Goal: Information Seeking & Learning: Check status

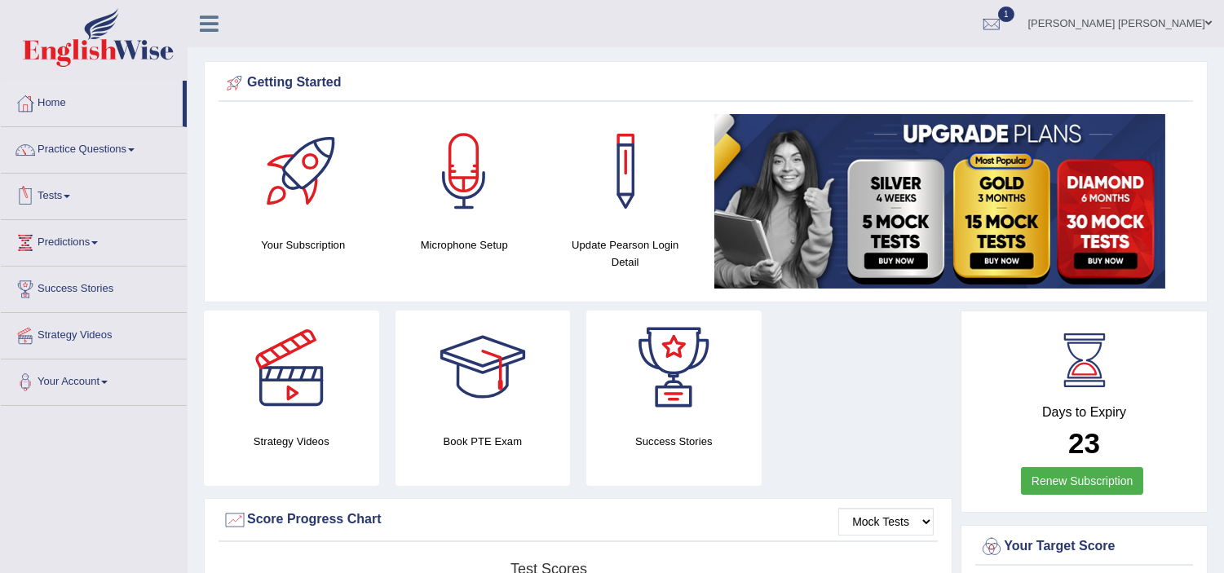
click at [91, 147] on link "Practice Questions" at bounding box center [94, 147] width 186 height 41
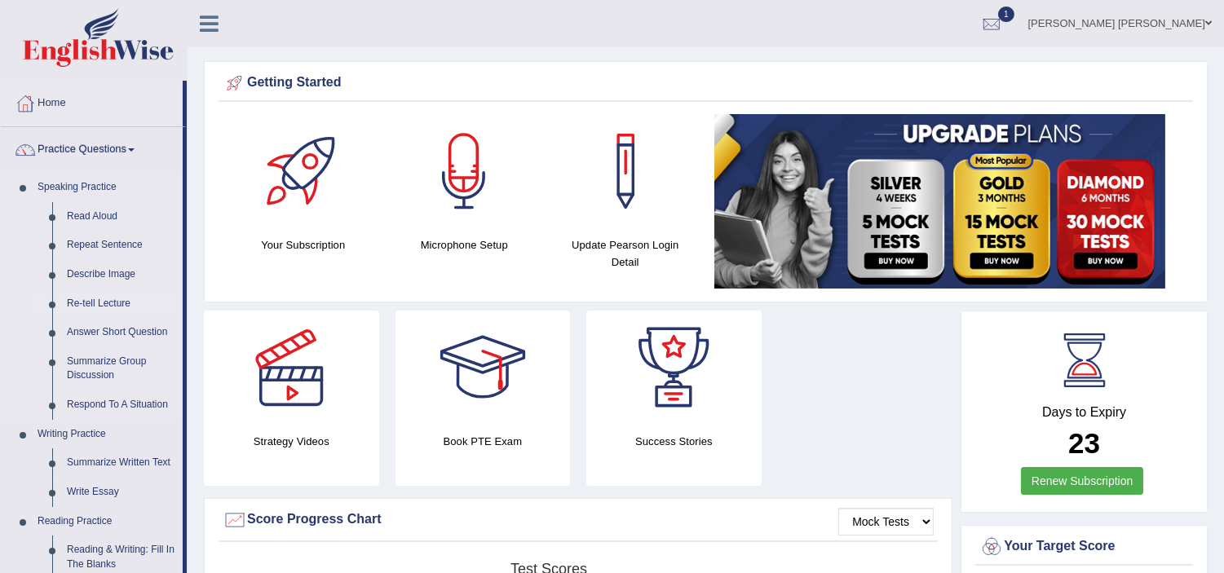
click at [98, 294] on link "Re-tell Lecture" at bounding box center [121, 304] width 123 height 29
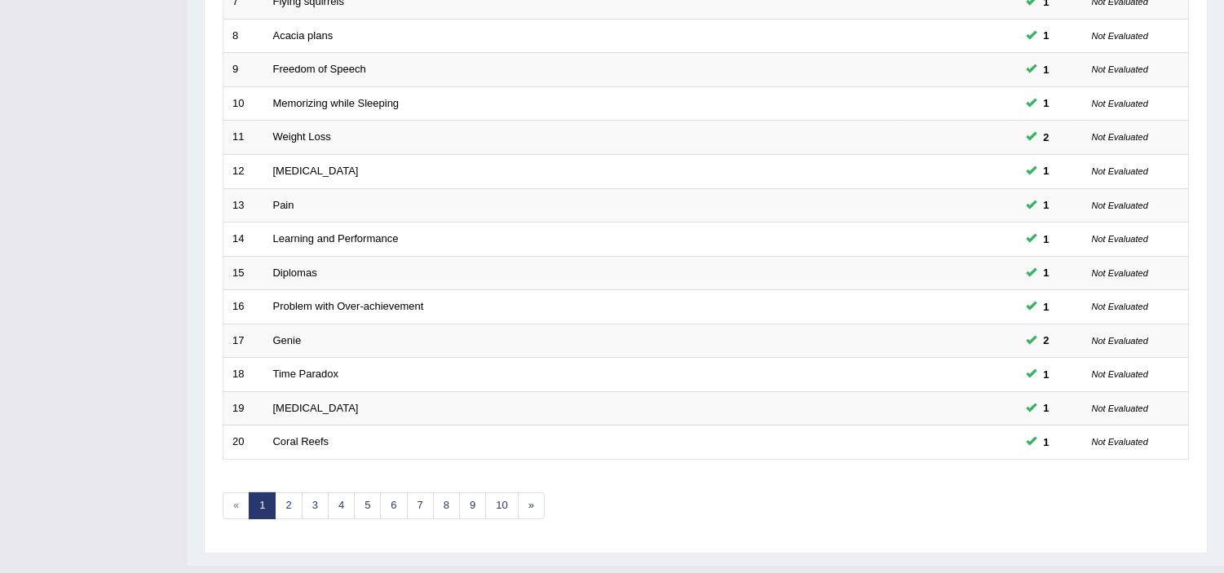
scroll to position [506, 0]
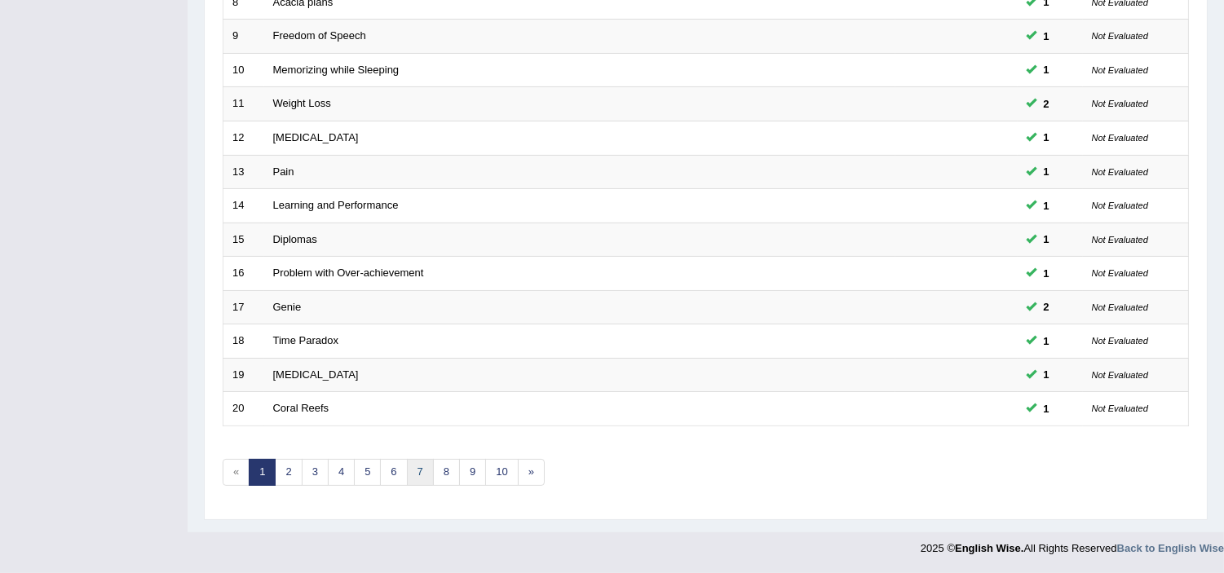
click at [424, 471] on link "7" at bounding box center [420, 472] width 27 height 27
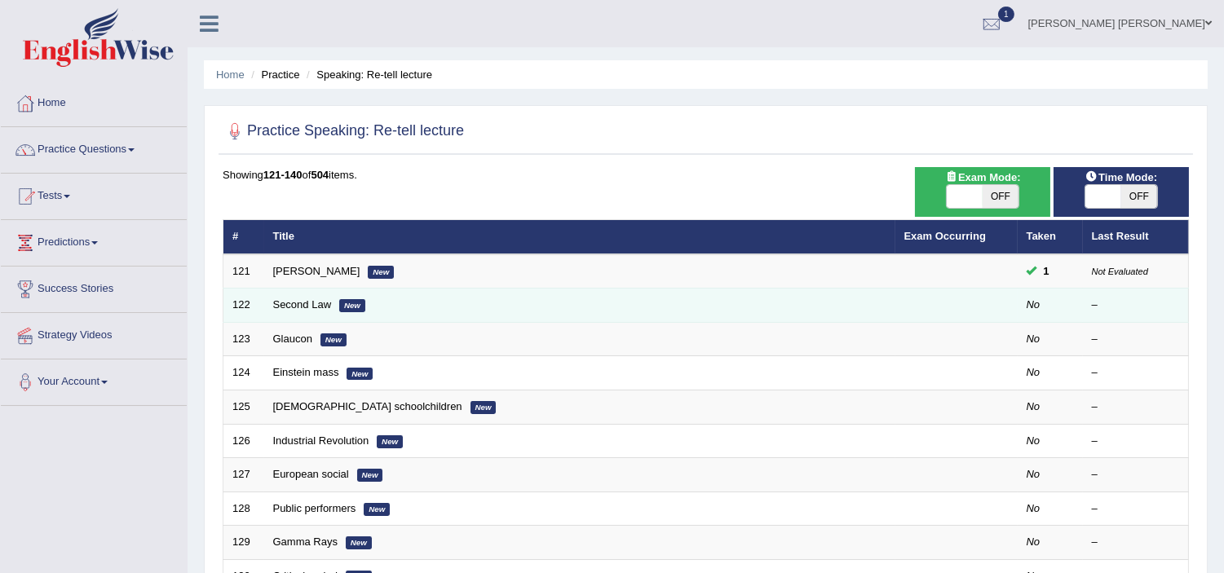
click at [332, 303] on td "Second Law New" at bounding box center [579, 306] width 631 height 34
click at [315, 304] on link "Second Law" at bounding box center [302, 304] width 59 height 12
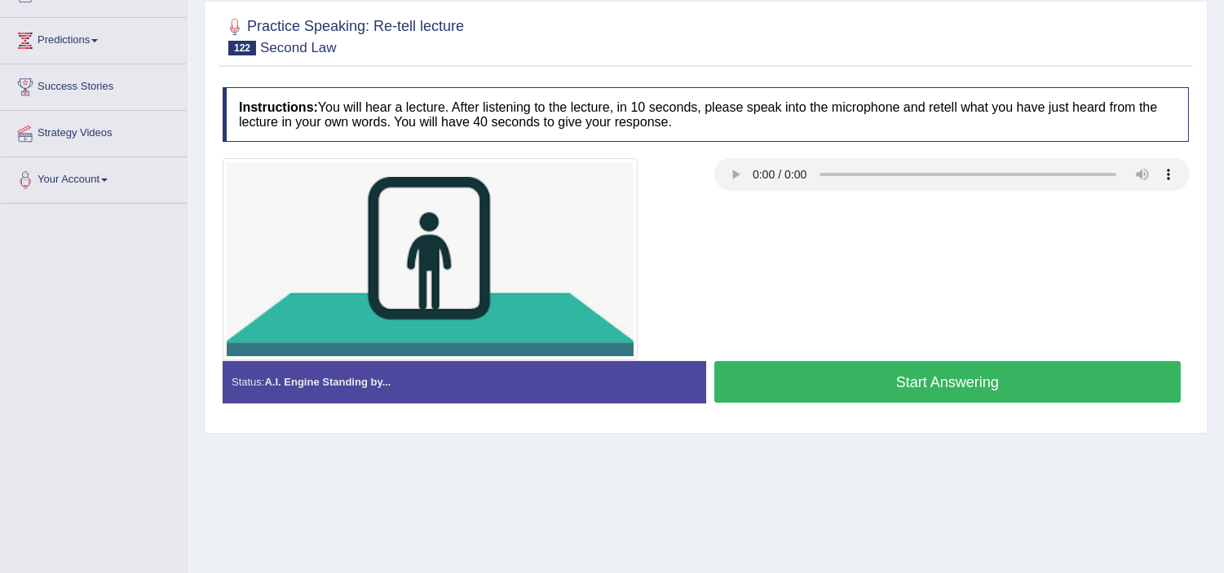
scroll to position [217, 0]
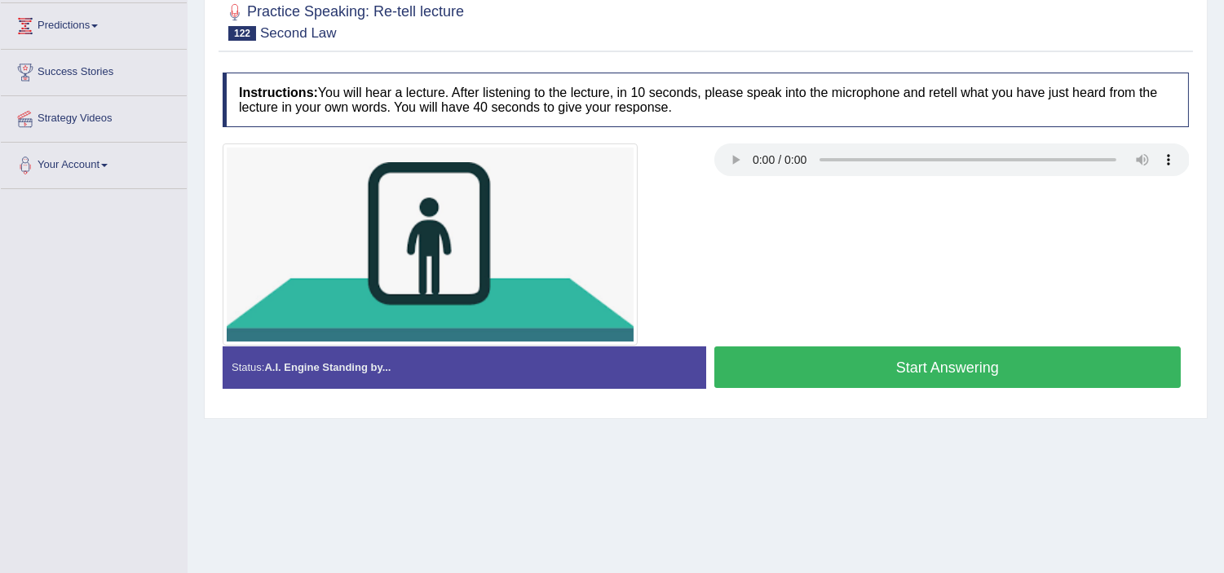
click at [828, 378] on button "Start Answering" at bounding box center [947, 368] width 467 height 42
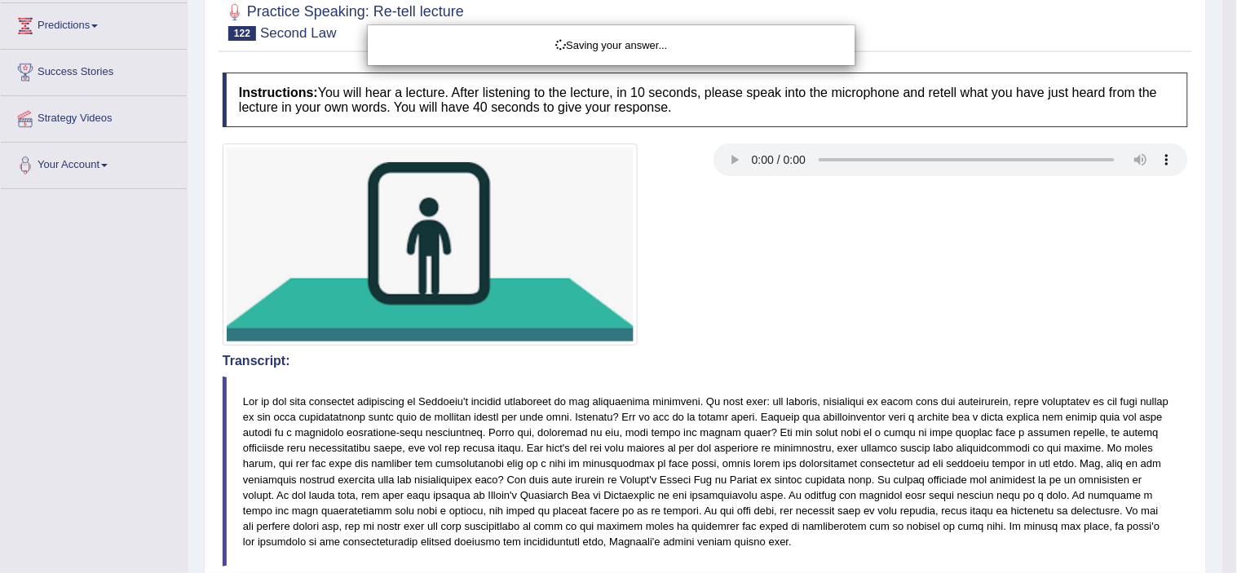
click at [803, 352] on div "Saving your answer..." at bounding box center [618, 286] width 1237 height 573
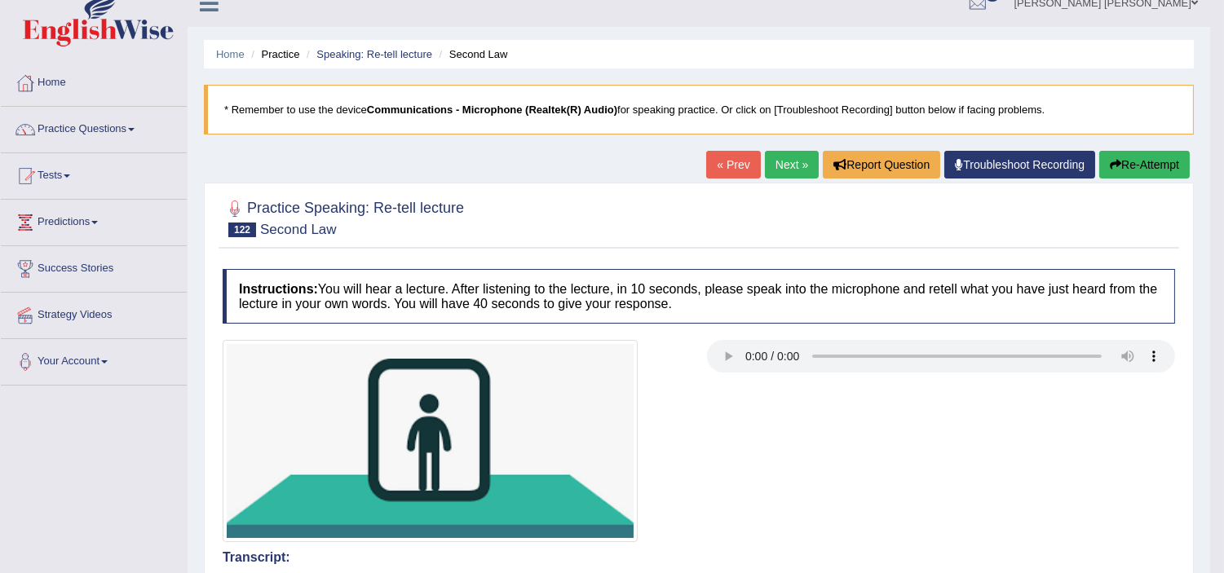
scroll to position [0, 0]
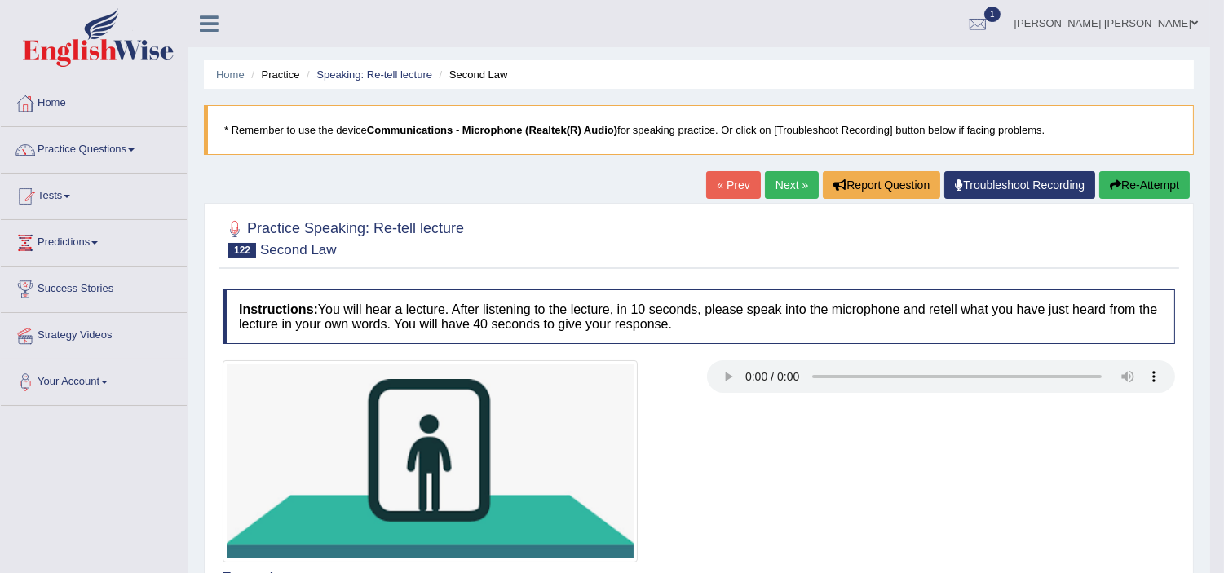
click at [785, 182] on link "Next »" at bounding box center [792, 185] width 54 height 28
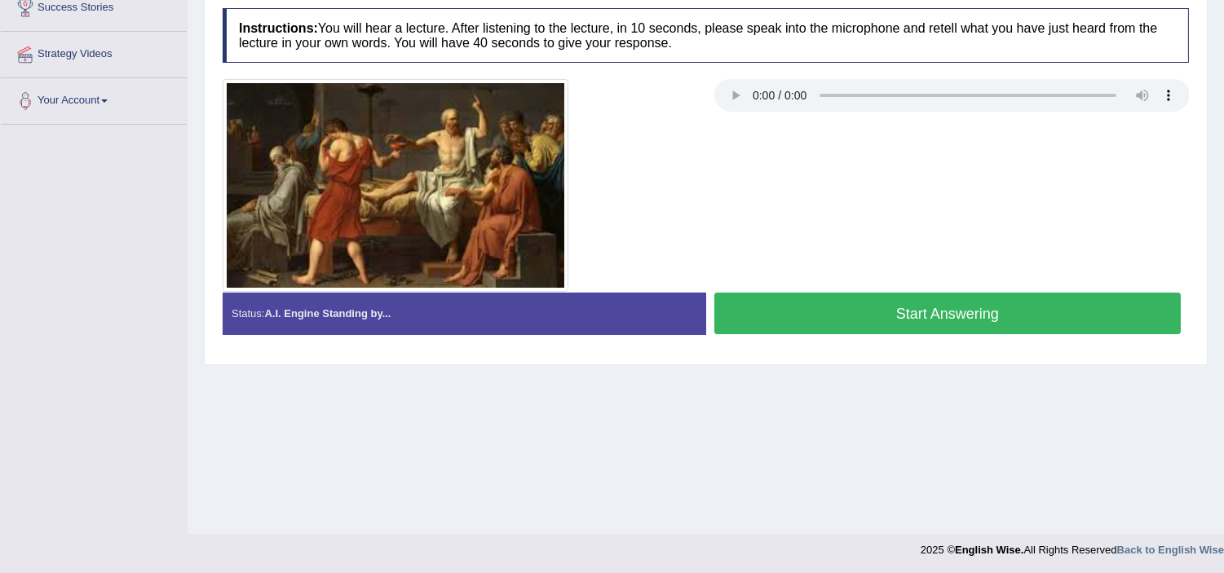
scroll to position [282, 0]
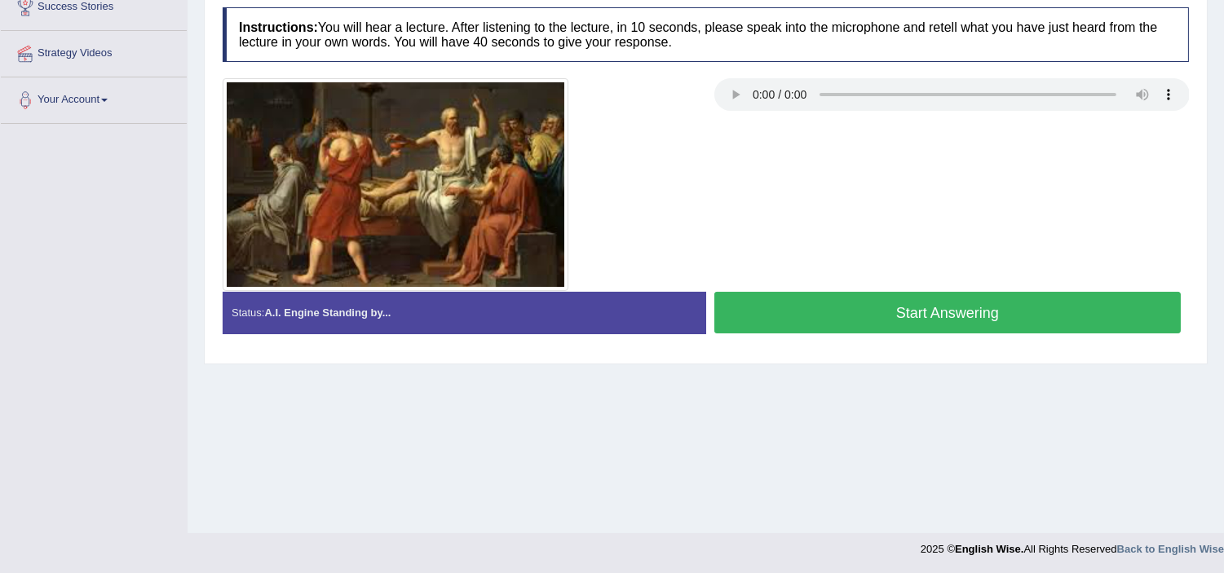
click at [824, 318] on button "Start Answering" at bounding box center [947, 313] width 467 height 42
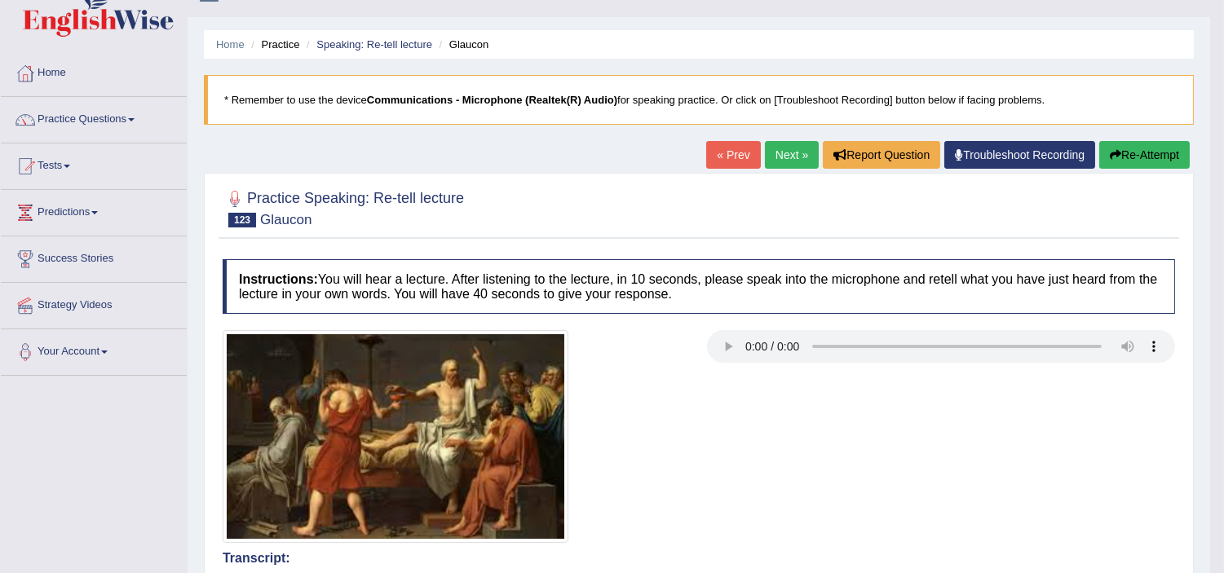
scroll to position [0, 0]
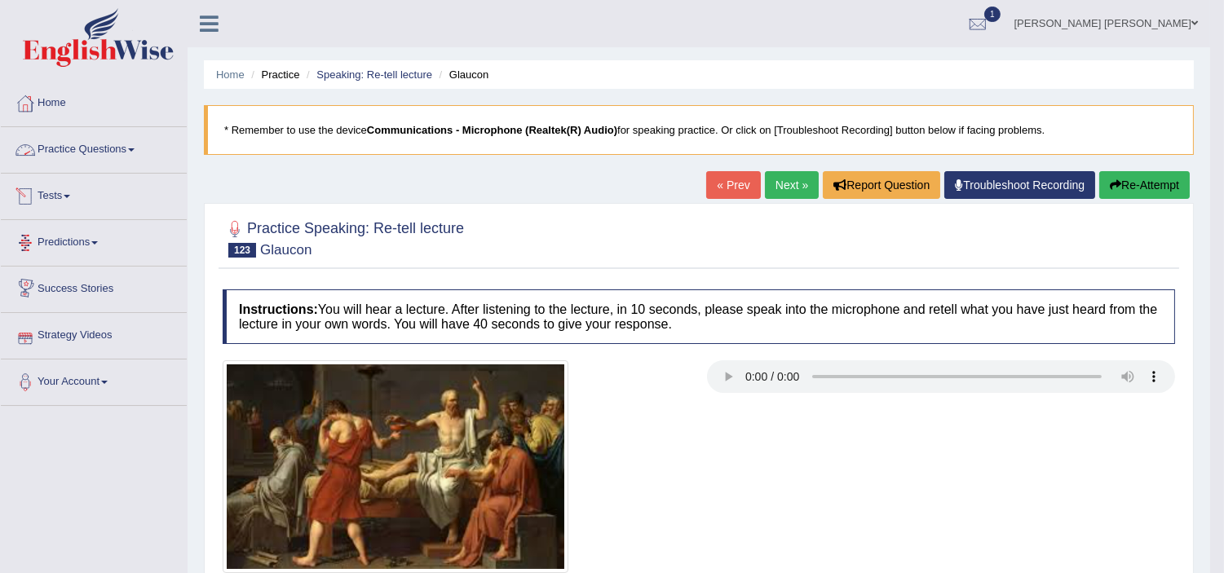
click at [88, 140] on link "Practice Questions" at bounding box center [94, 147] width 186 height 41
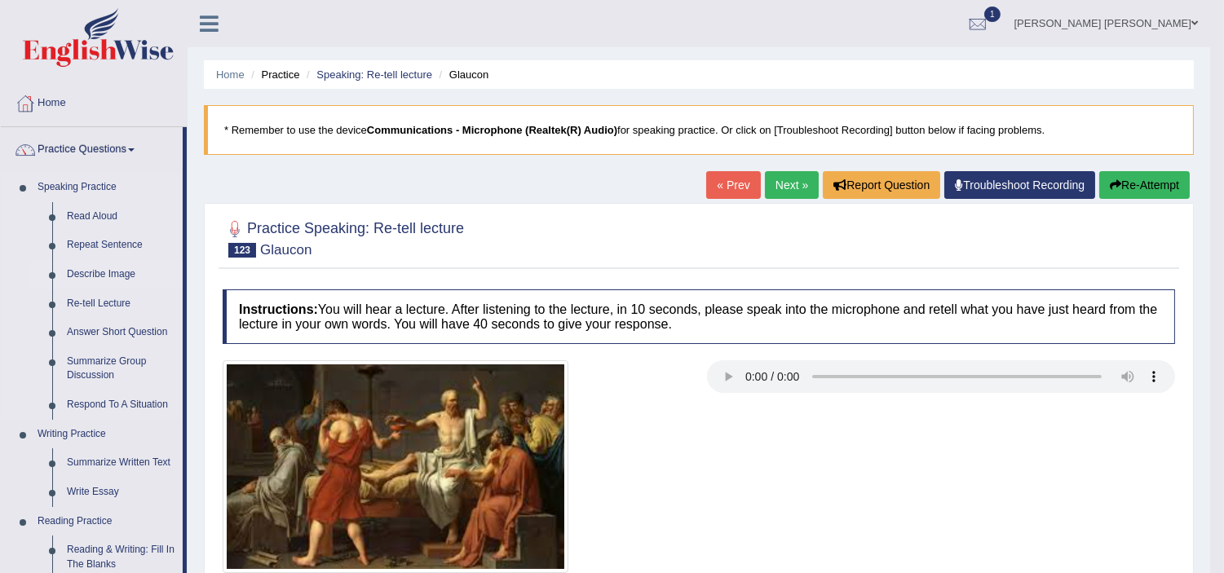
click at [84, 277] on link "Describe Image" at bounding box center [121, 274] width 123 height 29
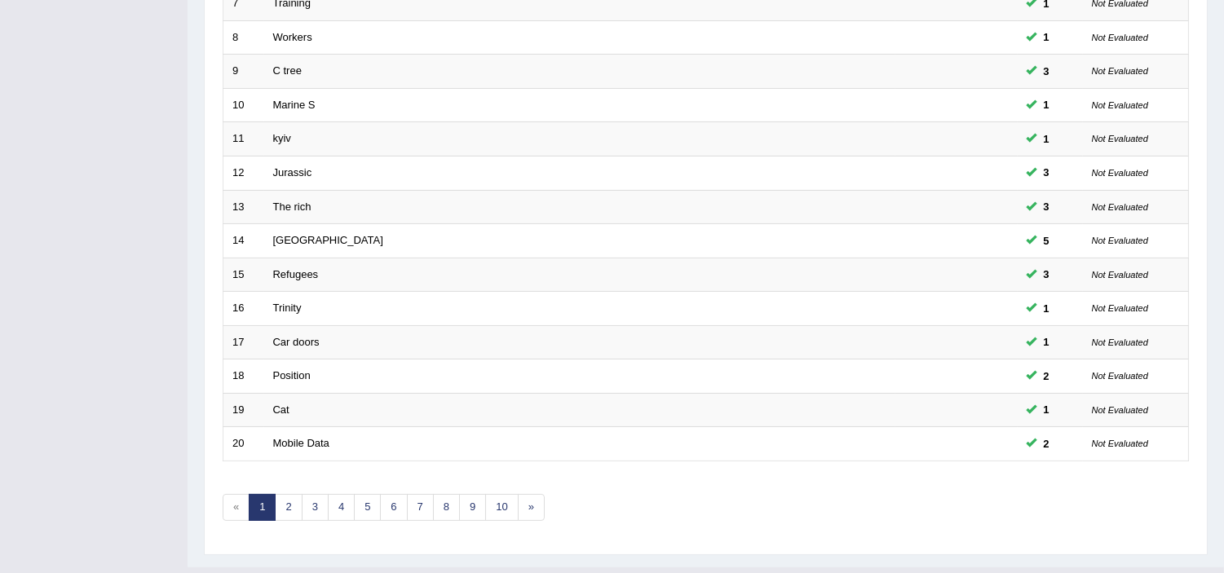
scroll to position [506, 0]
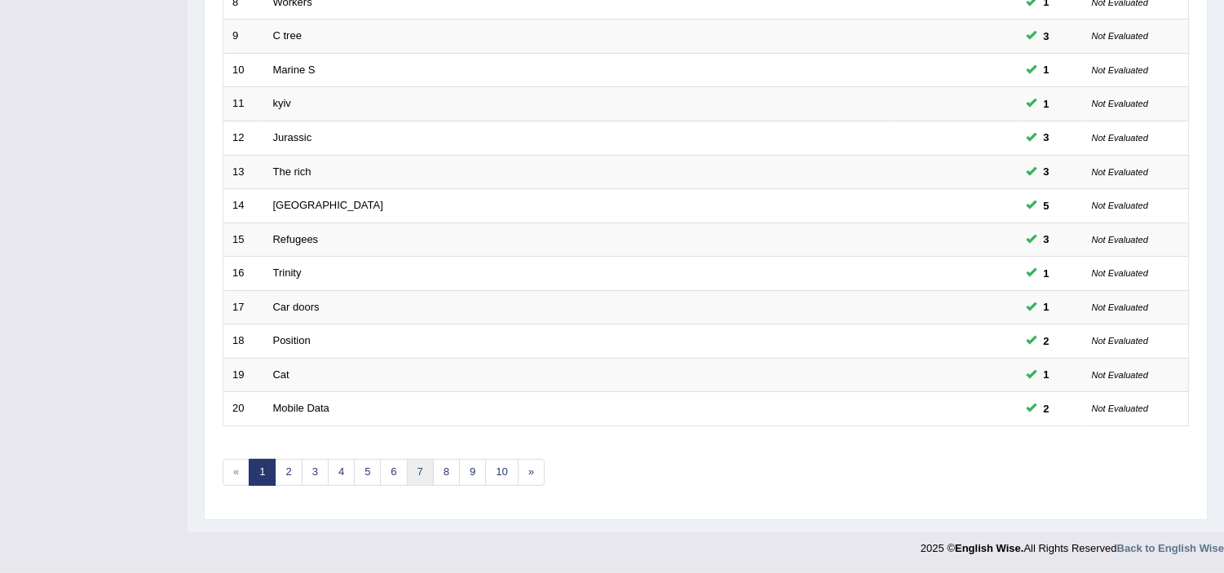
click at [422, 468] on link "7" at bounding box center [420, 472] width 27 height 27
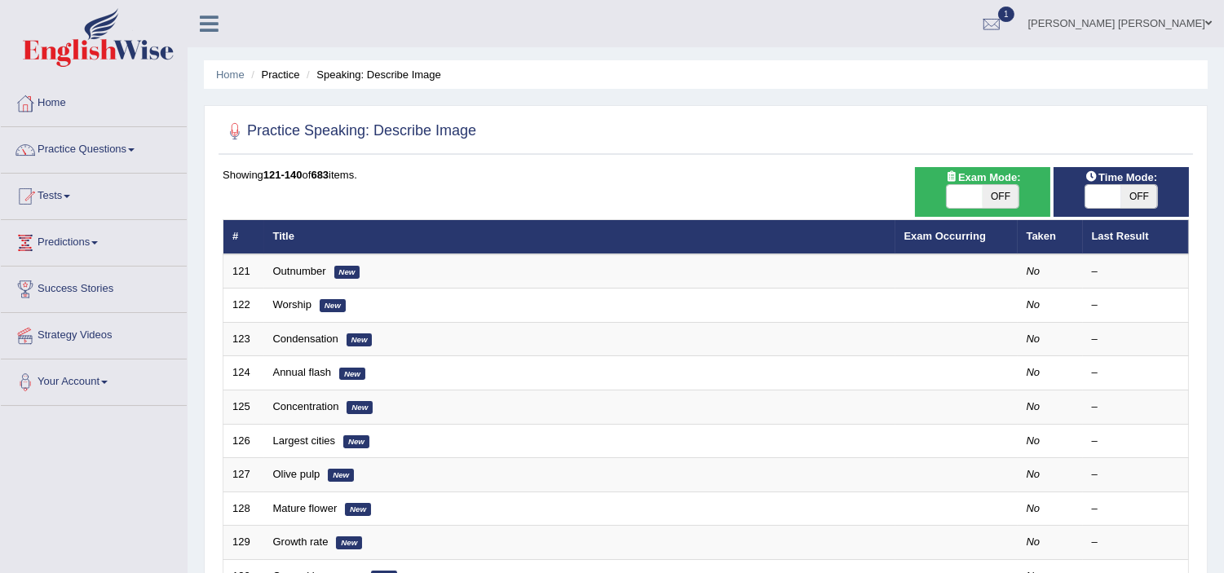
scroll to position [26, 0]
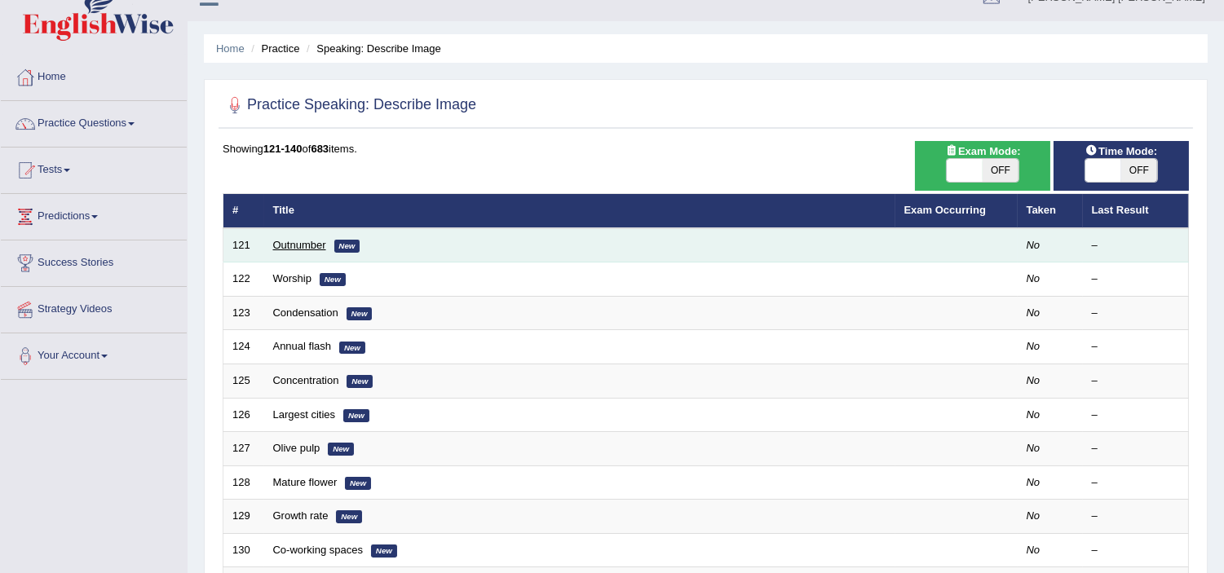
click at [308, 241] on link "Outnumber" at bounding box center [299, 245] width 53 height 12
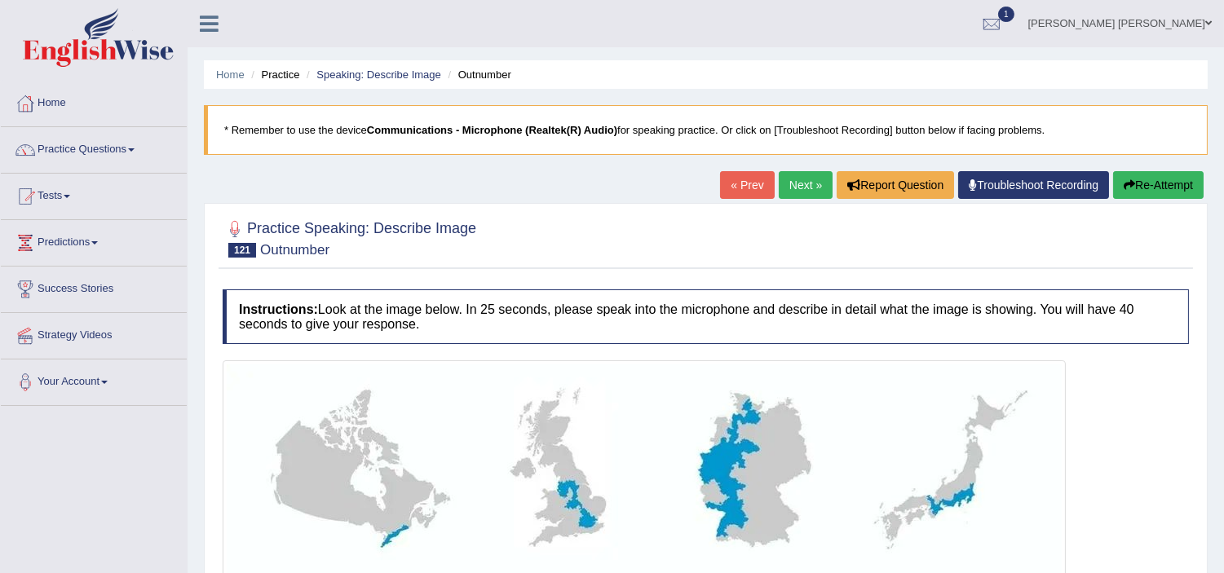
click at [641, 257] on div at bounding box center [706, 238] width 966 height 50
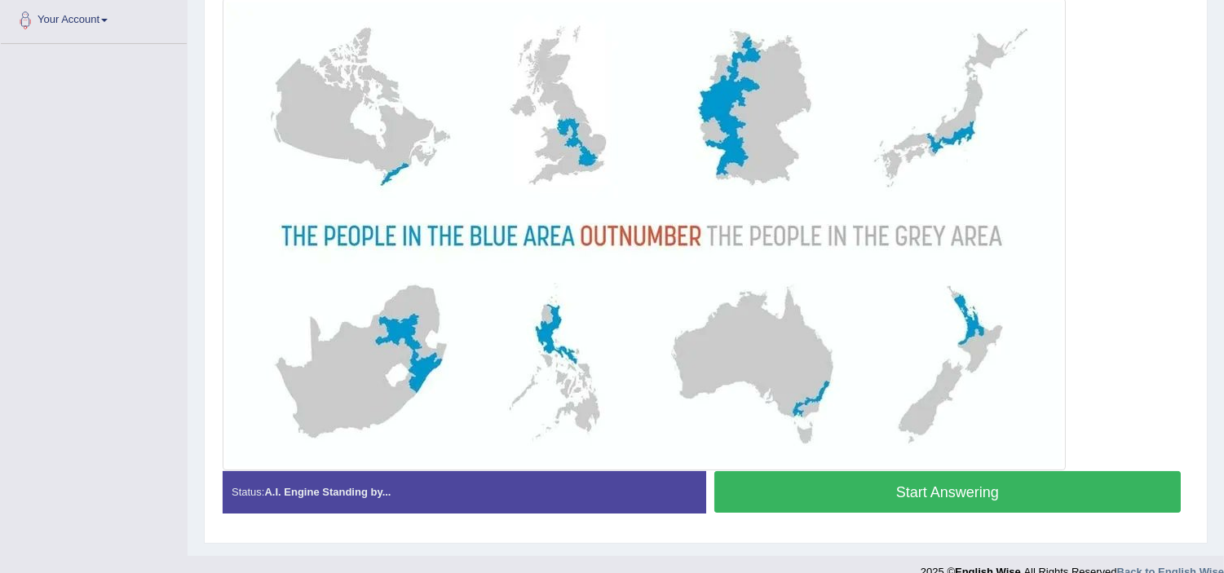
scroll to position [326, 0]
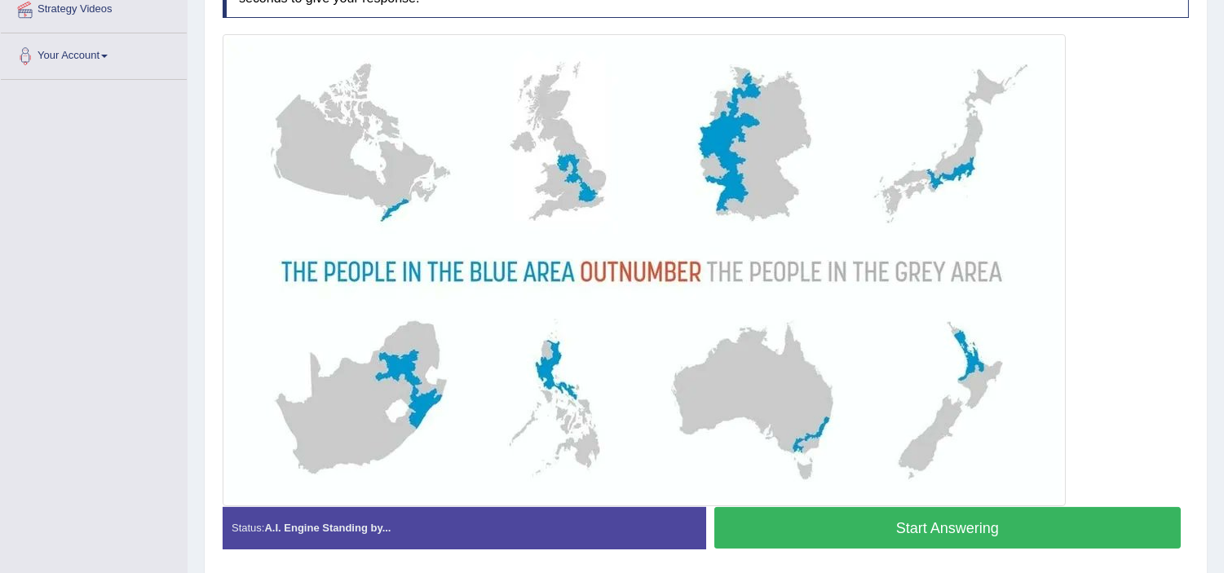
click at [809, 511] on button "Start Answering" at bounding box center [947, 528] width 467 height 42
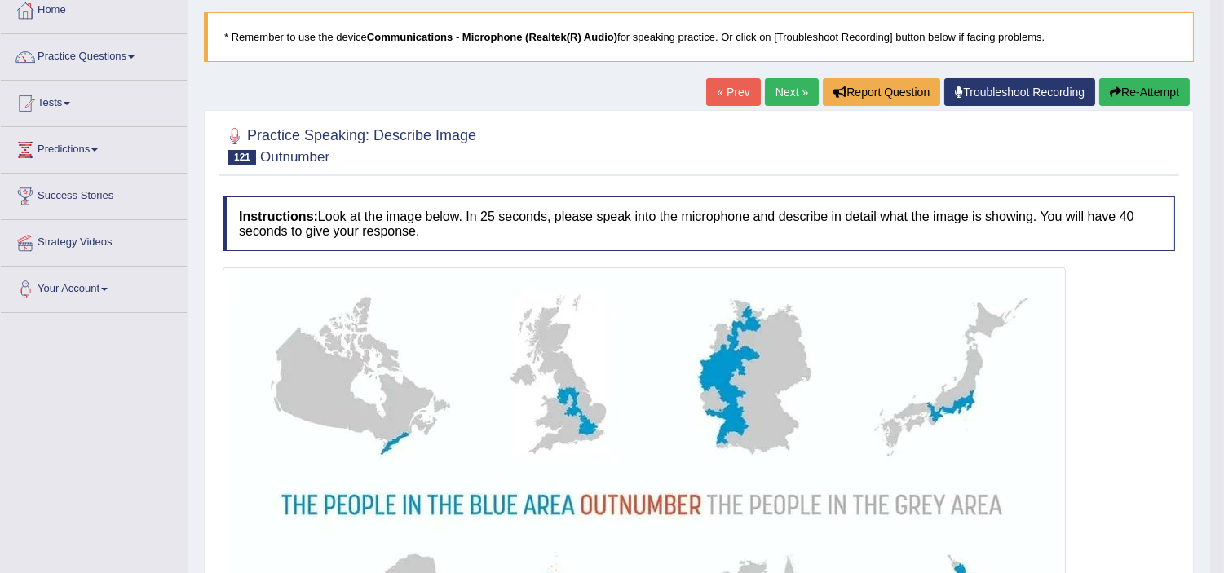
scroll to position [0, 0]
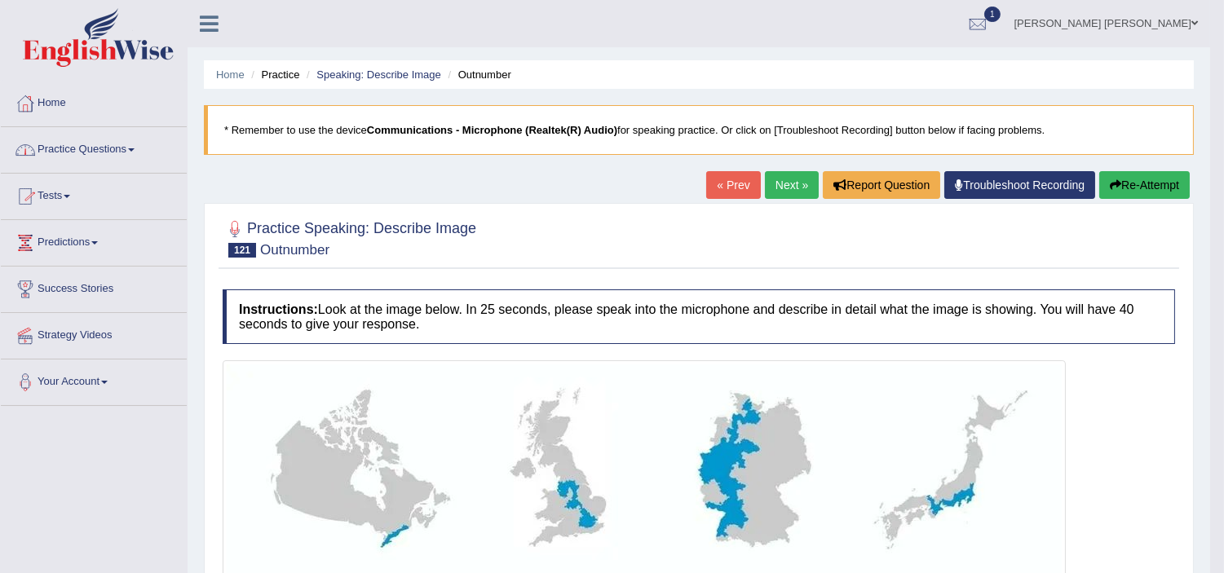
click at [50, 194] on link "Tests" at bounding box center [94, 194] width 186 height 41
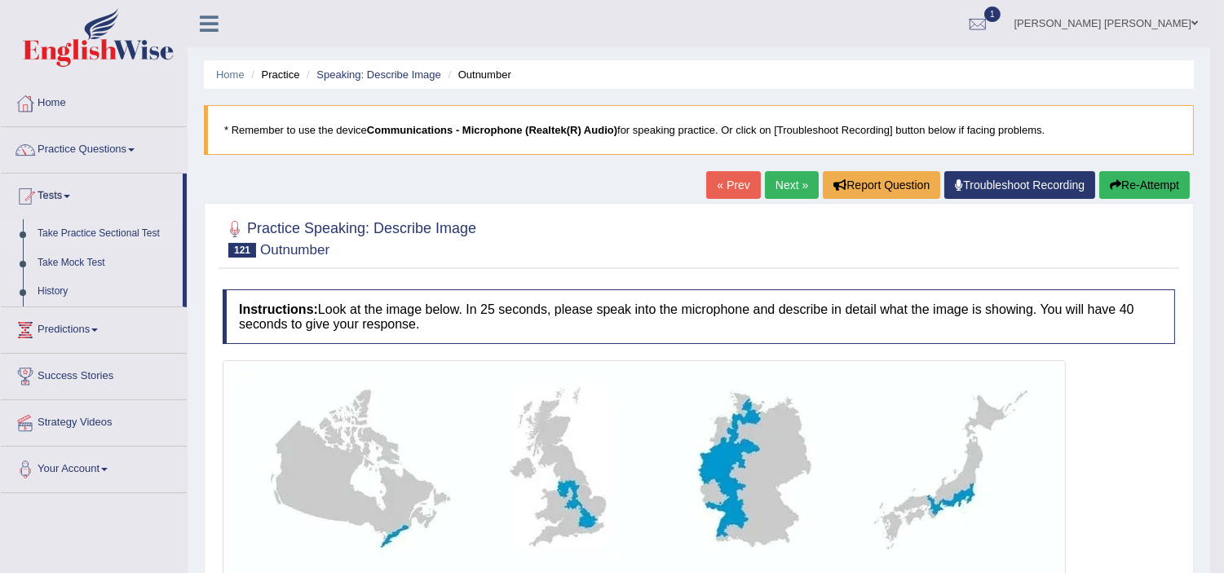
click at [78, 229] on link "Take Practice Sectional Test" at bounding box center [106, 233] width 153 height 29
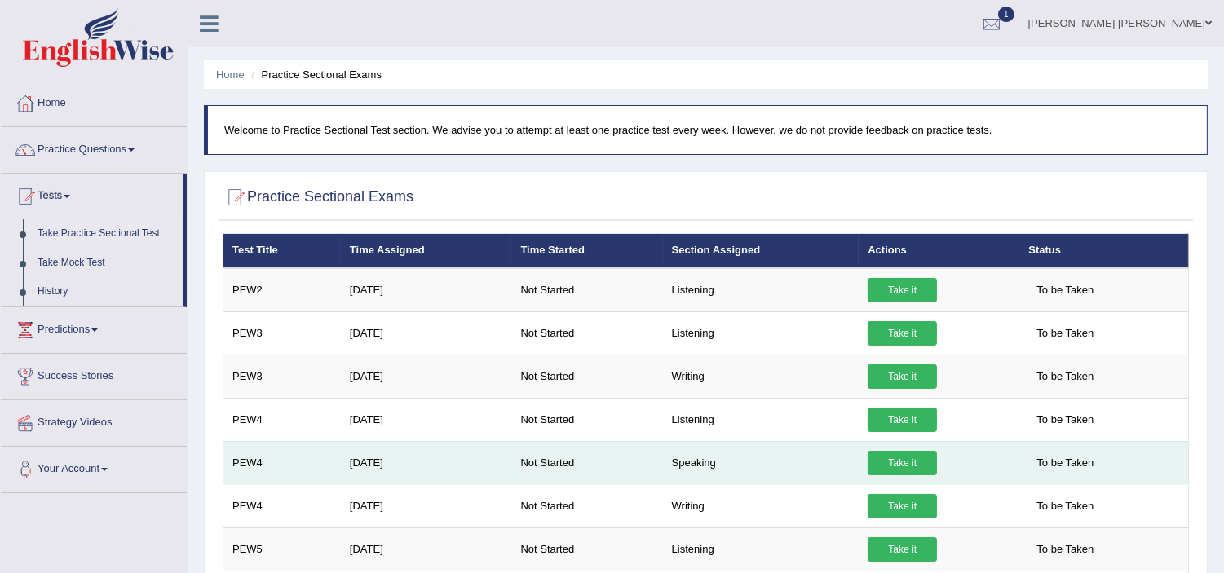
click at [907, 463] on link "Take it" at bounding box center [902, 463] width 69 height 24
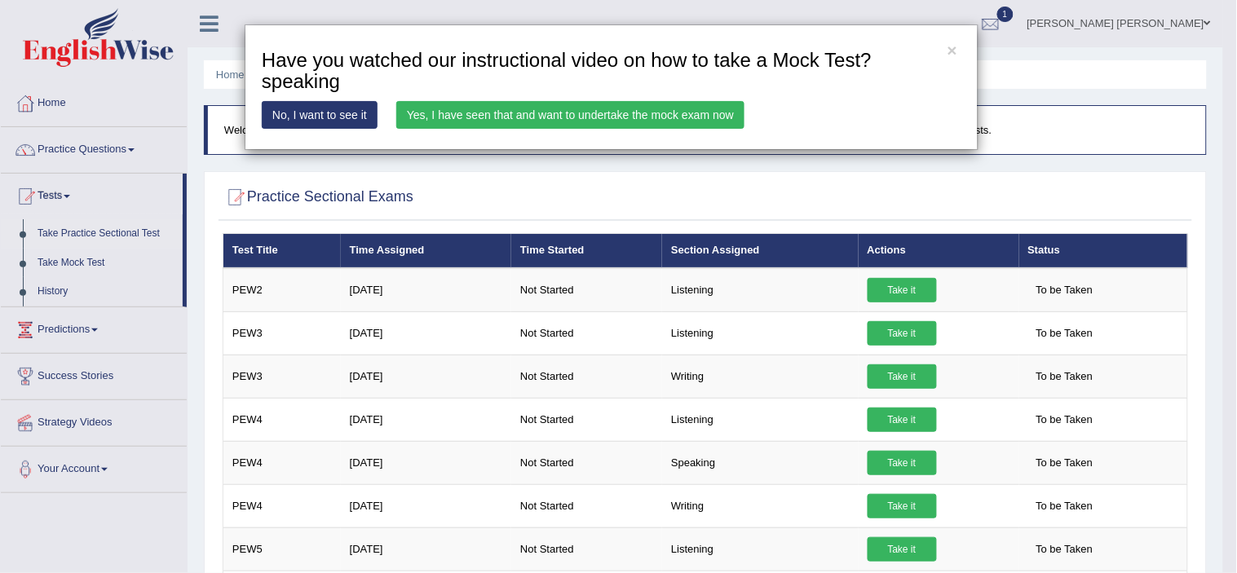
click at [557, 110] on link "Yes, I have seen that and want to undertake the mock exam now" at bounding box center [570, 115] width 348 height 28
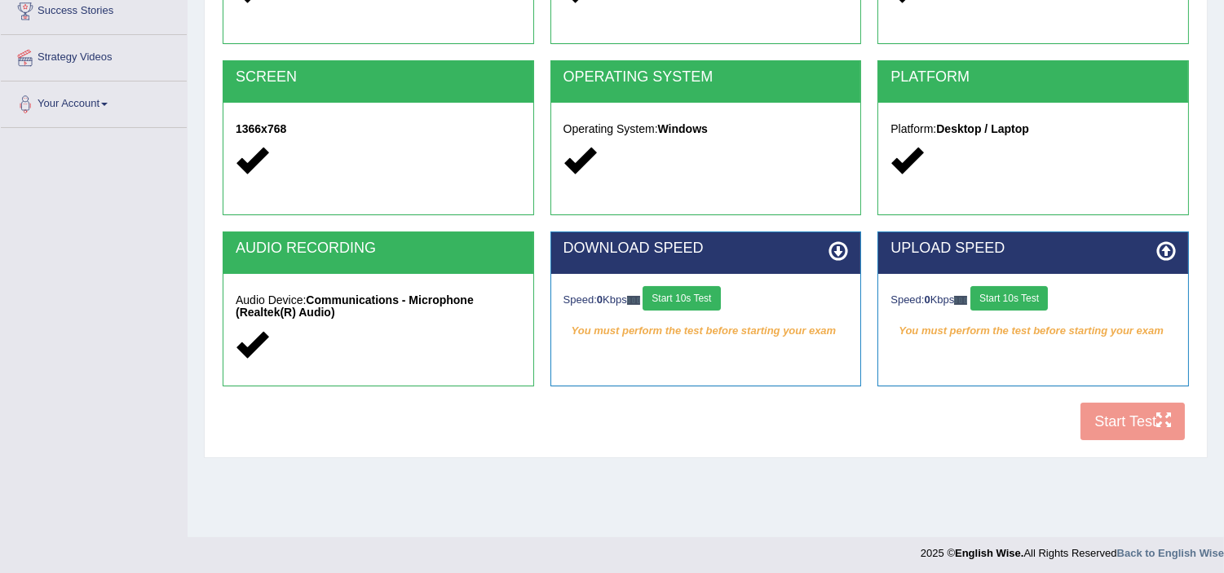
scroll to position [282, 0]
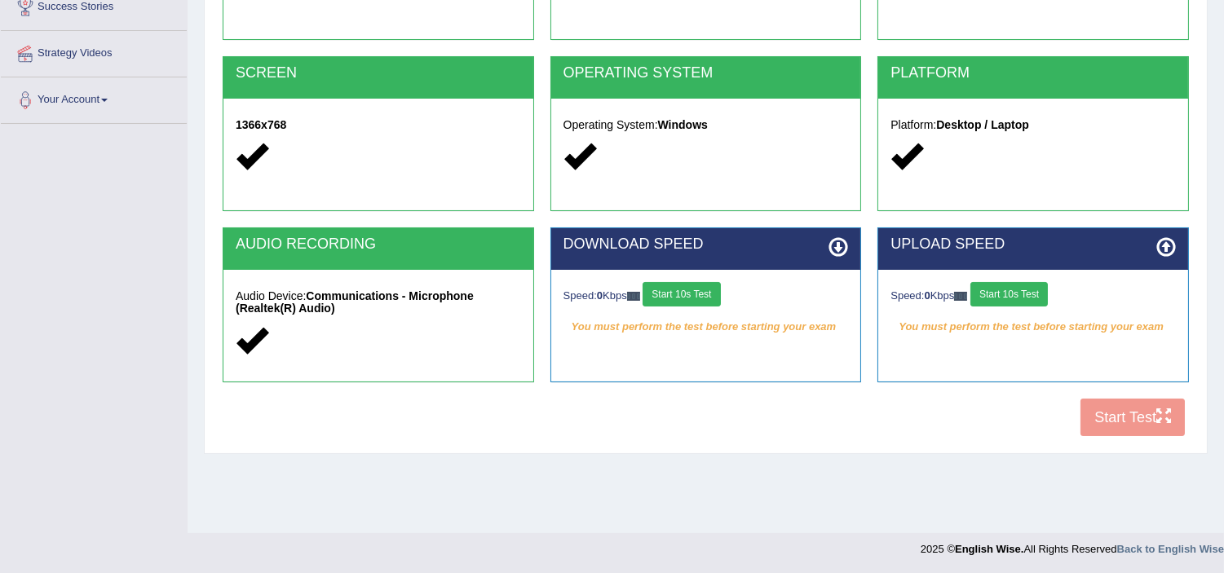
click at [1006, 290] on button "Start 10s Test" at bounding box center [1009, 294] width 77 height 24
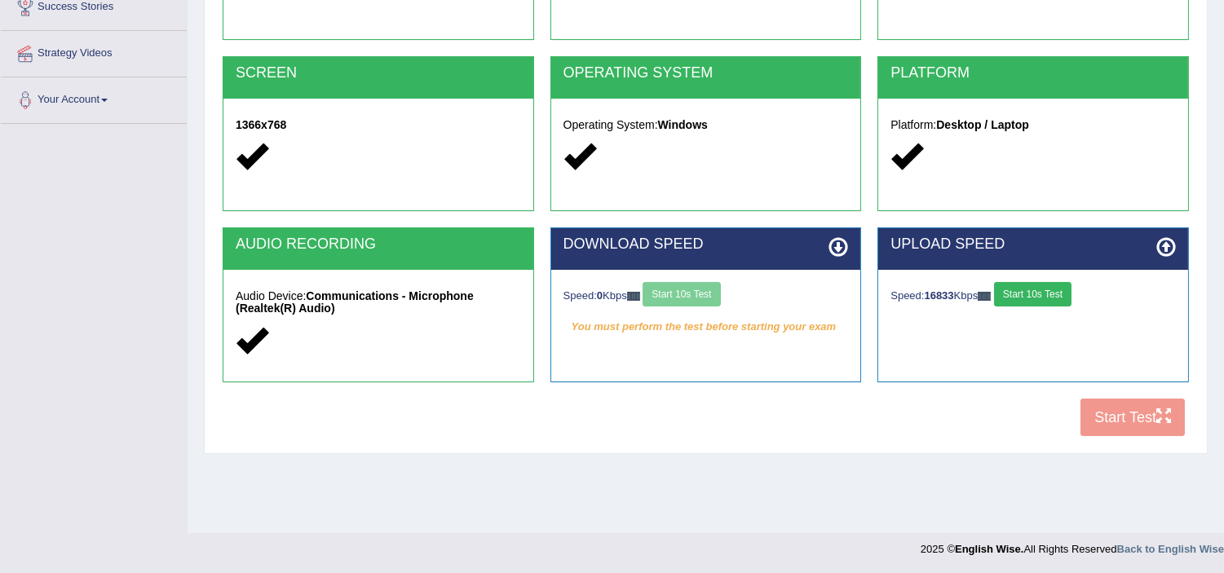
click at [704, 285] on div "Speed: 0 Kbps Start 10s Test" at bounding box center [706, 296] width 285 height 29
click at [689, 298] on div "Speed: 0 Kbps Start 10s Test" at bounding box center [706, 296] width 285 height 29
click at [672, 290] on button "Start 10s Test" at bounding box center [681, 294] width 77 height 24
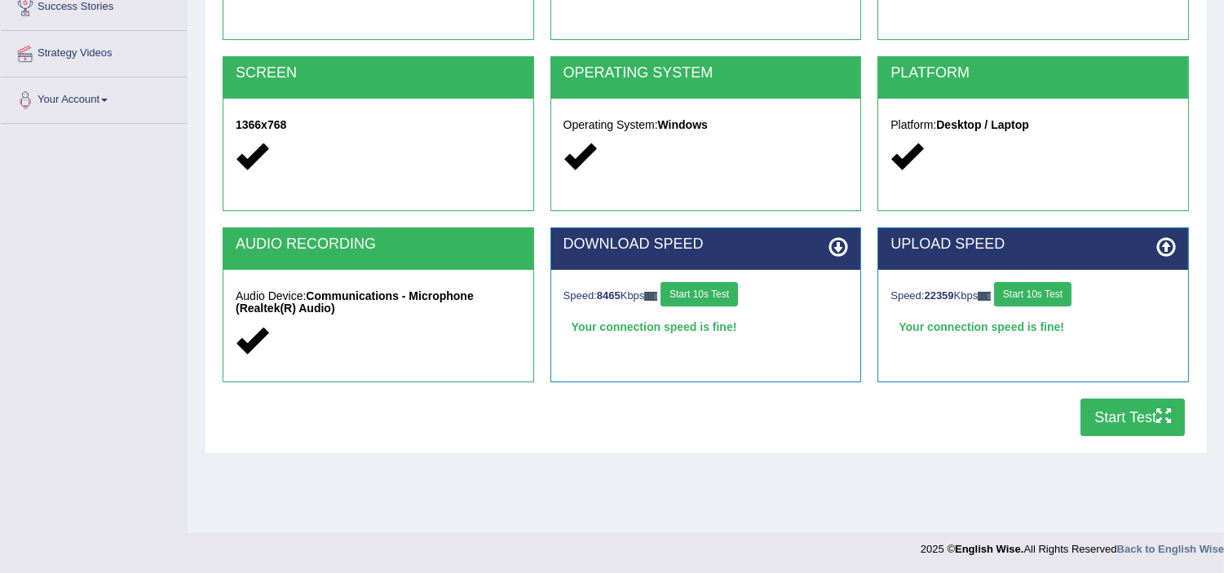
click at [1117, 420] on button "Start Test" at bounding box center [1133, 418] width 104 height 38
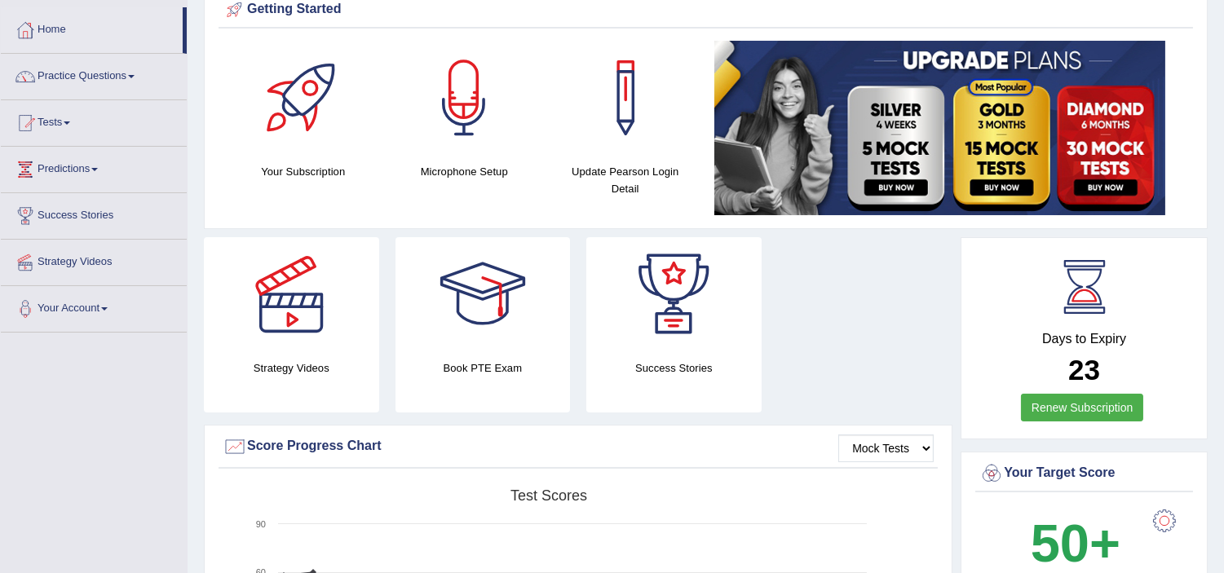
scroll to position [72, 0]
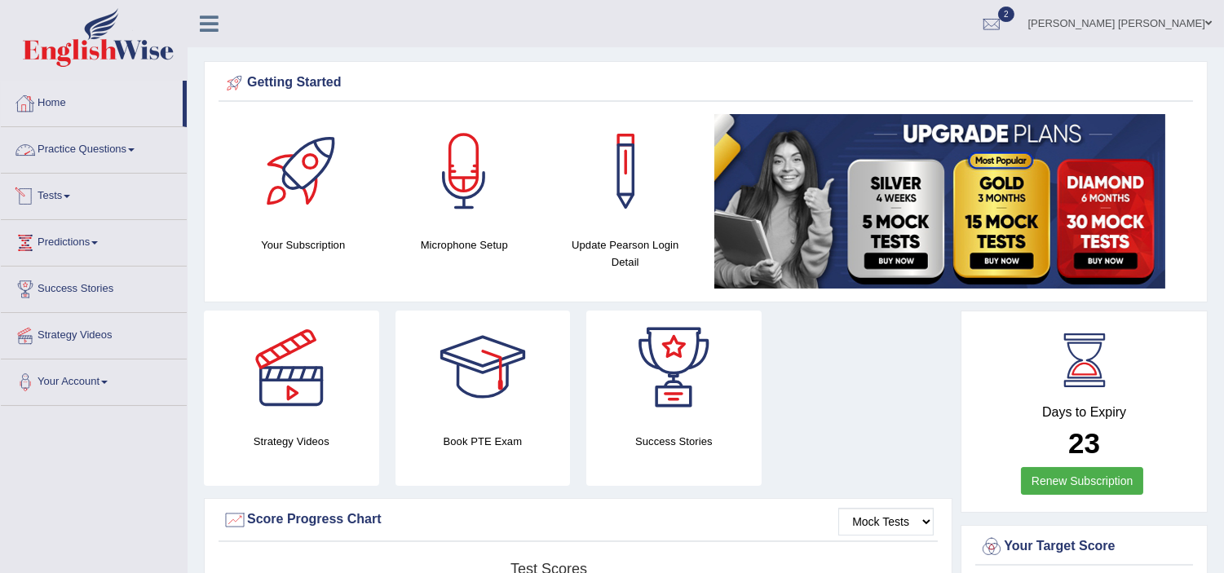
click at [45, 191] on link "Tests" at bounding box center [94, 194] width 186 height 41
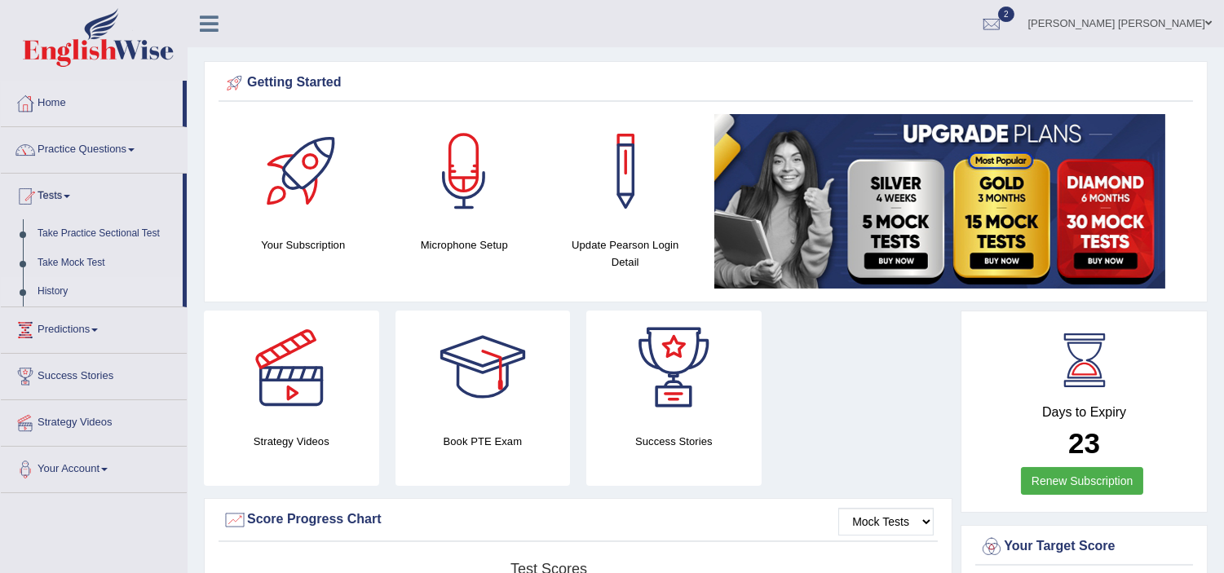
click at [44, 294] on link "History" at bounding box center [106, 291] width 153 height 29
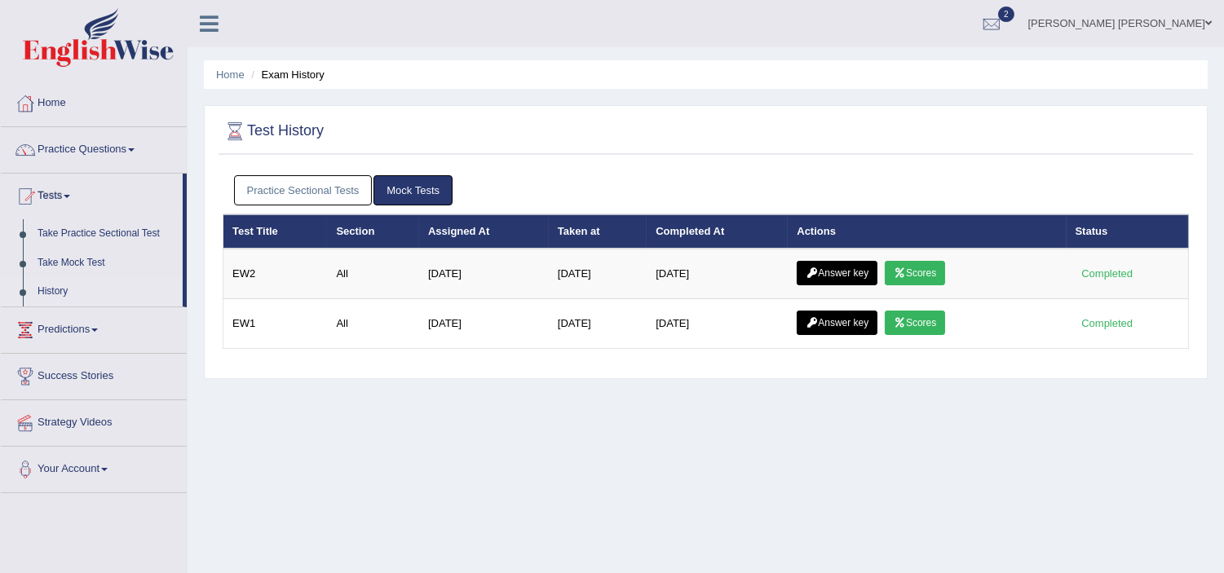
click at [329, 184] on link "Practice Sectional Tests" at bounding box center [303, 190] width 139 height 30
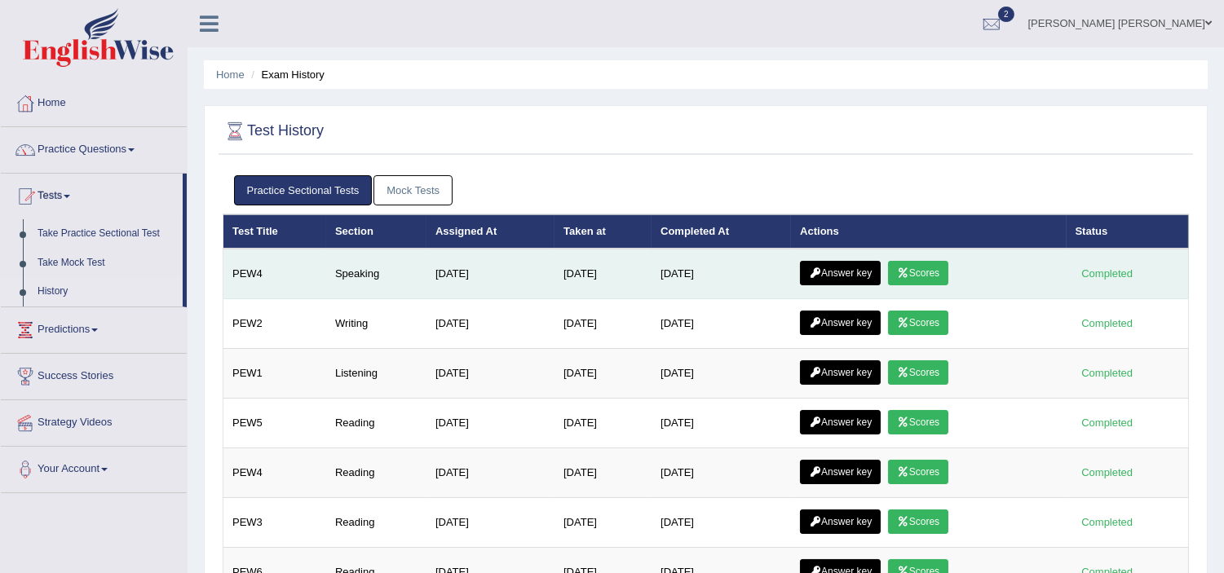
click at [909, 268] on icon at bounding box center [903, 273] width 12 height 10
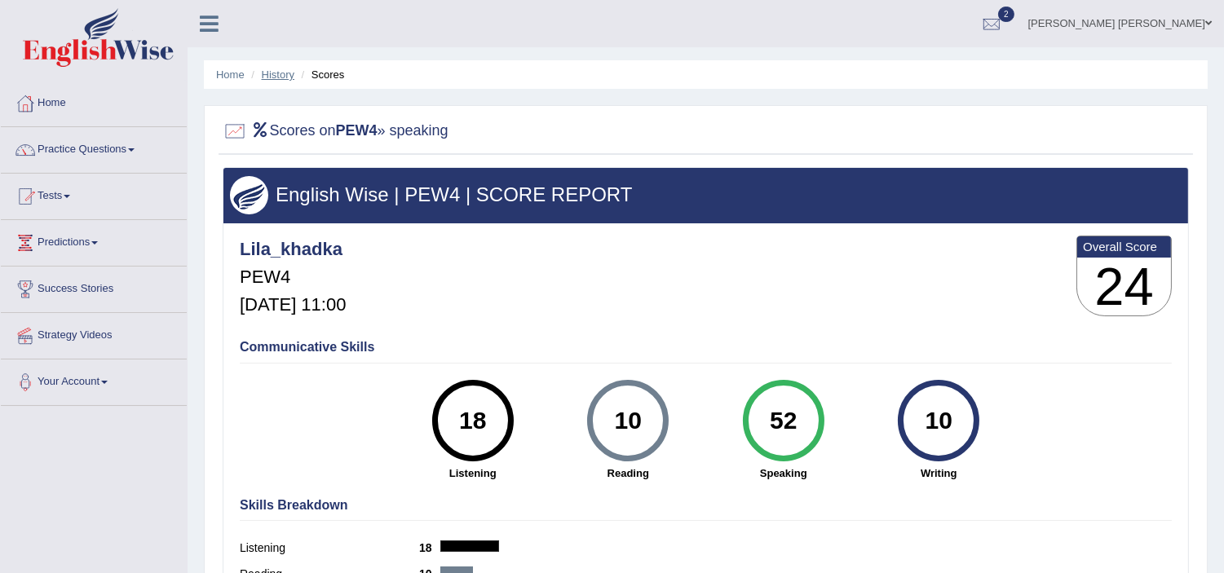
click at [271, 75] on link "History" at bounding box center [278, 75] width 33 height 12
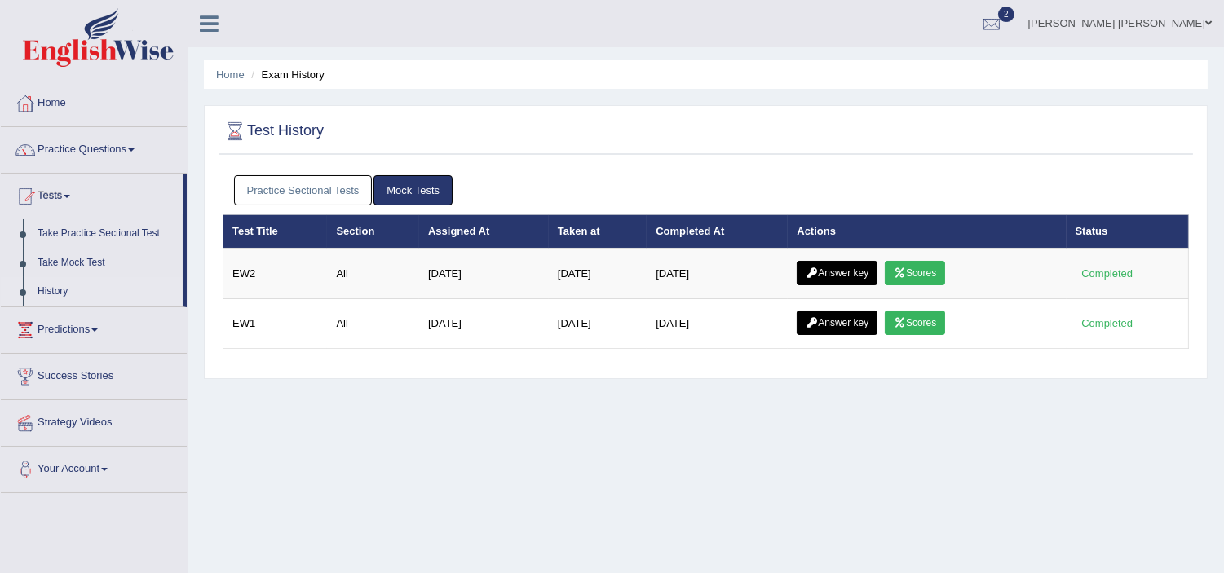
click at [302, 179] on link "Practice Sectional Tests" at bounding box center [303, 190] width 139 height 30
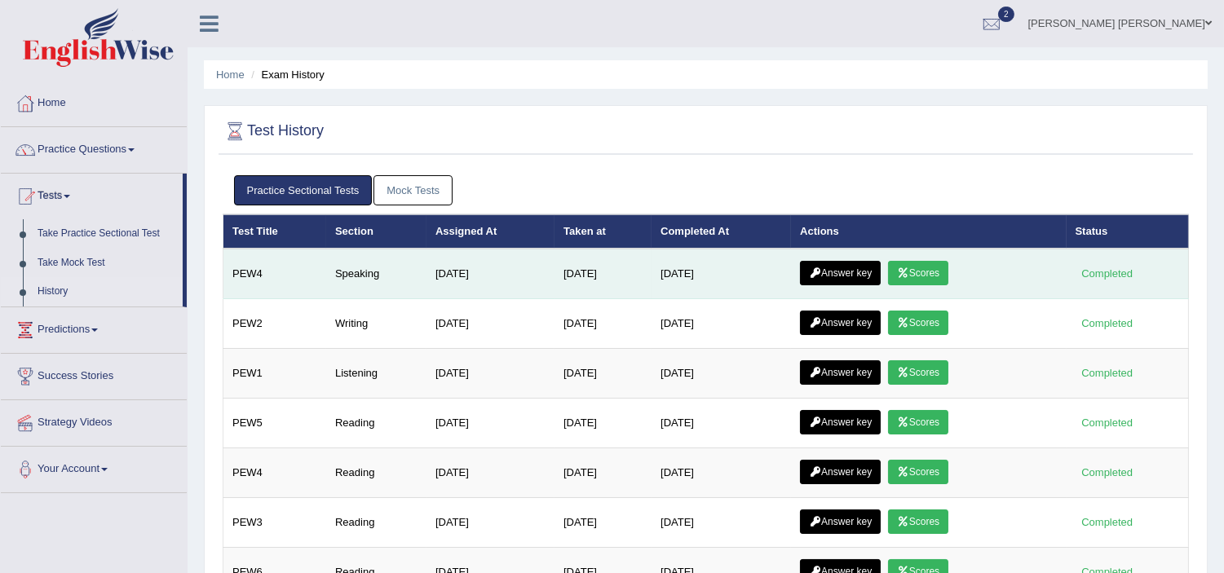
click at [837, 276] on link "Answer key" at bounding box center [840, 273] width 81 height 24
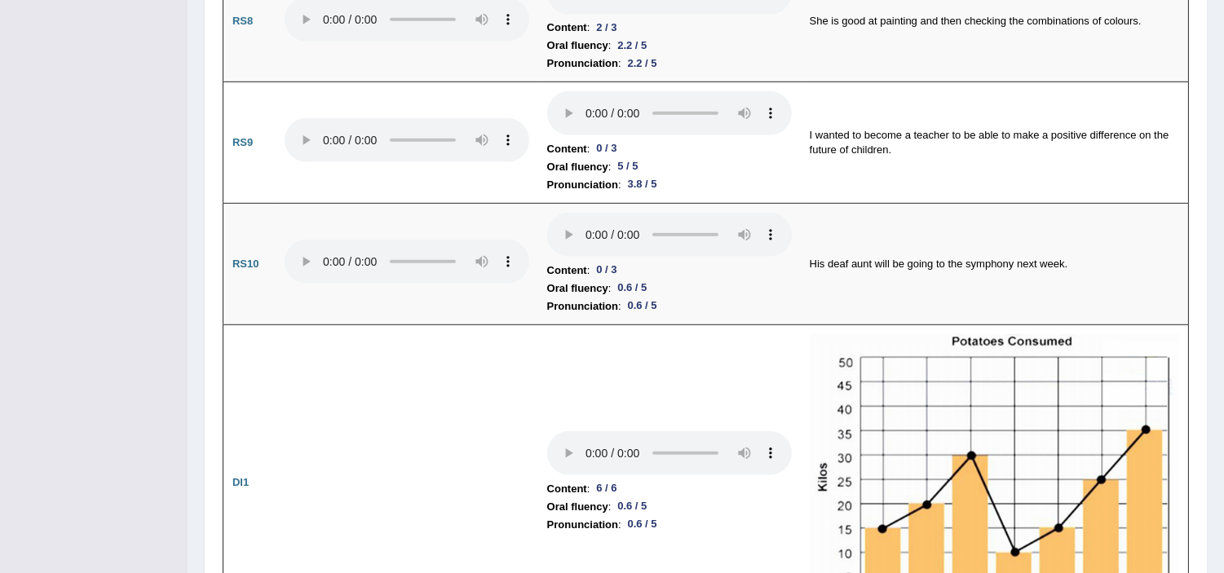
scroll to position [1998, 0]
